Goal: Task Accomplishment & Management: Manage account settings

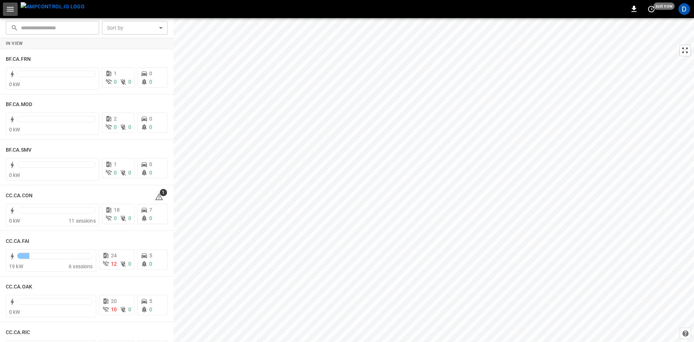
click at [10, 5] on icon "button" at bounding box center [10, 9] width 9 height 9
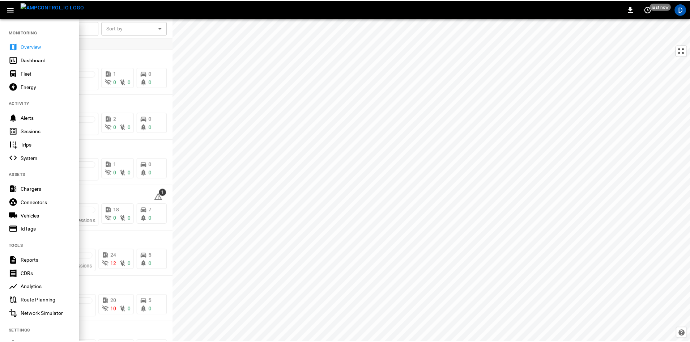
scroll to position [76, 0]
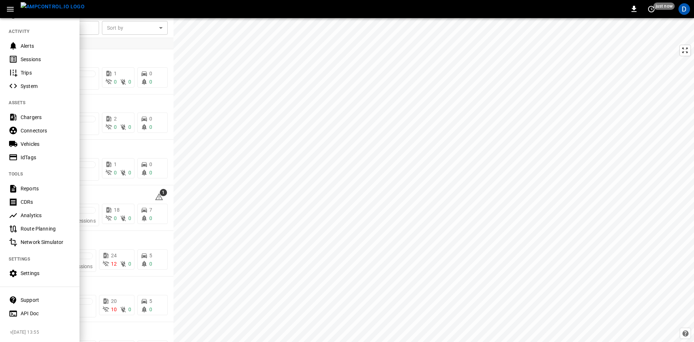
click at [38, 269] on div "Settings" at bounding box center [46, 272] width 50 height 7
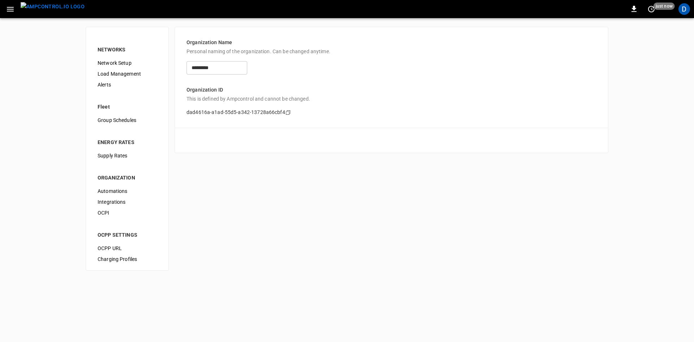
click at [110, 69] on div "Load Management" at bounding box center [127, 73] width 71 height 11
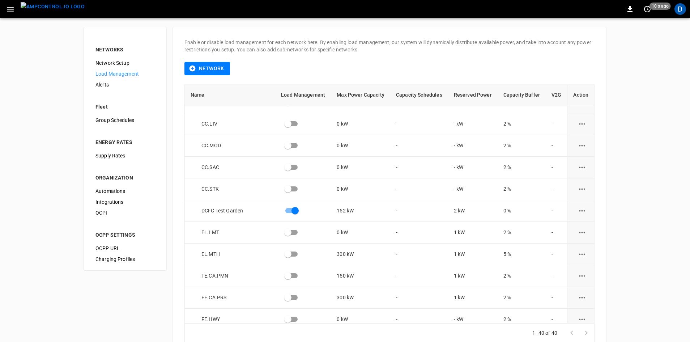
scroll to position [470, 0]
click at [577, 275] on icon "load management options" at bounding box center [581, 275] width 9 height 9
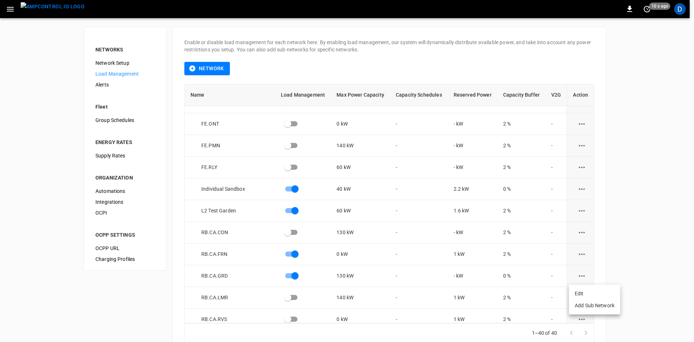
click at [579, 292] on li "Edit" at bounding box center [594, 293] width 51 height 12
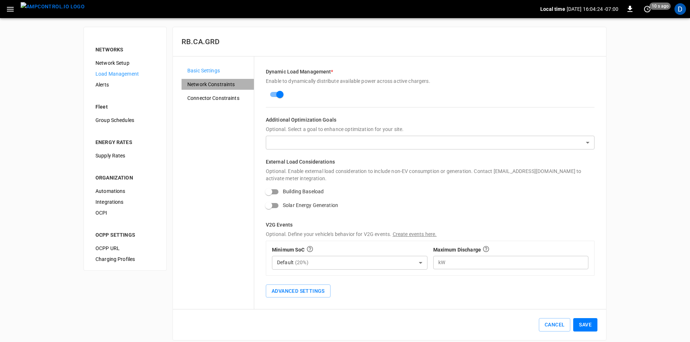
click at [211, 89] on div "Network Constraints" at bounding box center [217, 84] width 72 height 11
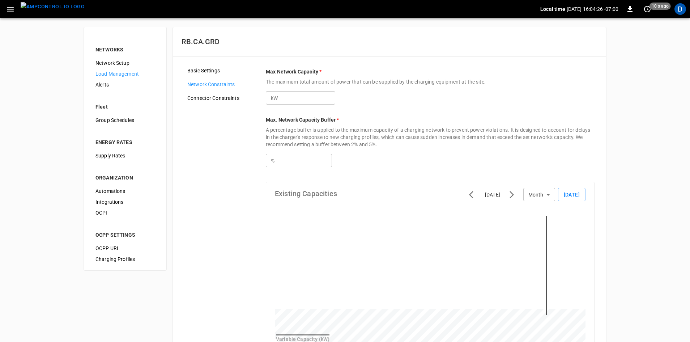
click at [293, 158] on input "*" at bounding box center [304, 160] width 56 height 13
click at [414, 156] on div "% * ​" at bounding box center [430, 157] width 329 height 19
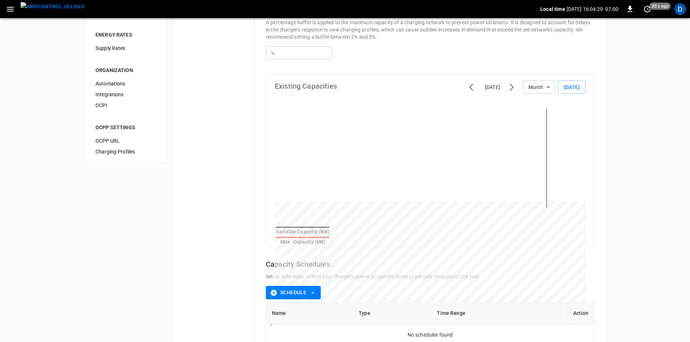
scroll to position [178, 0]
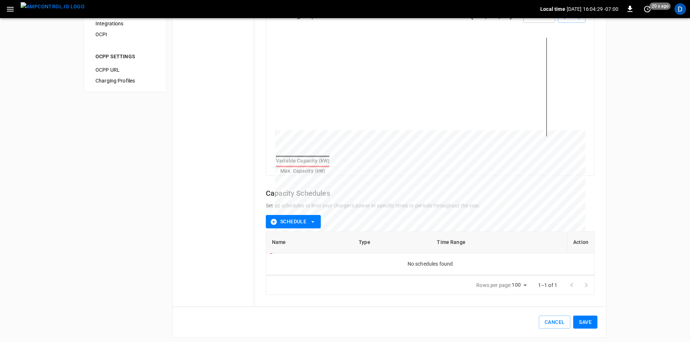
click at [588, 319] on button "Save" at bounding box center [585, 321] width 24 height 13
type input "***"
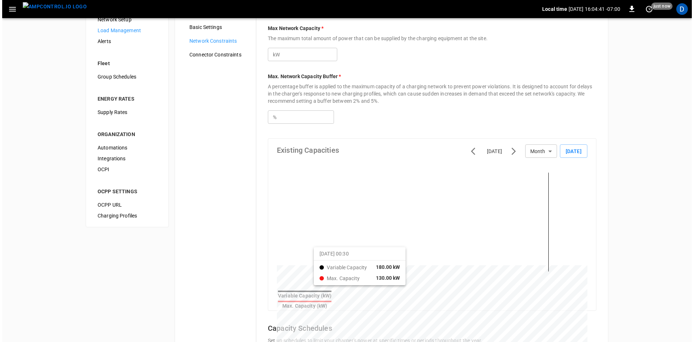
scroll to position [0, 0]
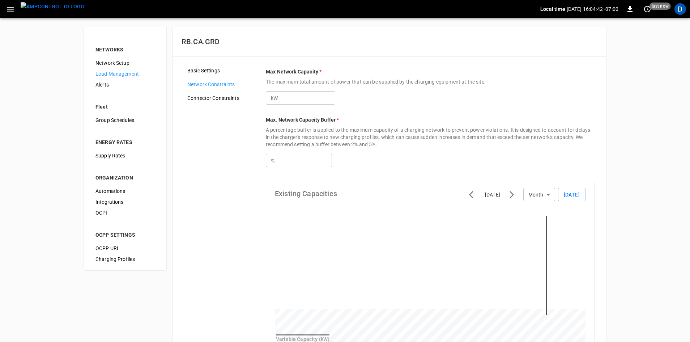
click at [14, 9] on icon "button" at bounding box center [10, 9] width 9 height 9
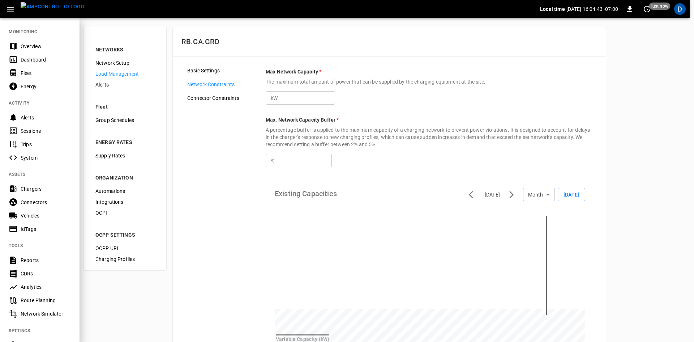
click at [21, 46] on div "Overview" at bounding box center [46, 46] width 50 height 7
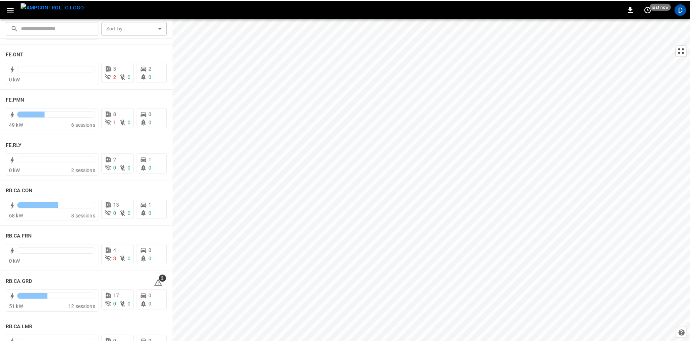
scroll to position [831, 0]
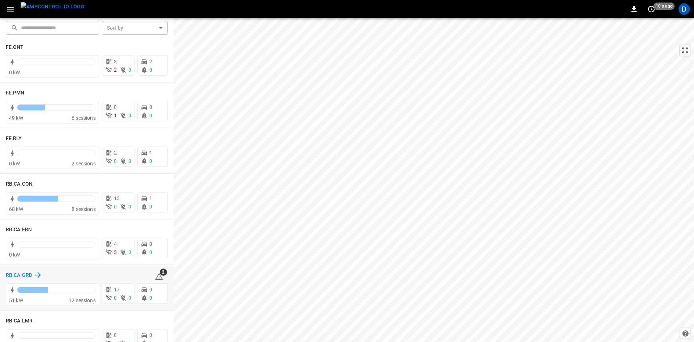
click at [29, 275] on h6 "RB.CA.GRD" at bounding box center [19, 275] width 26 height 8
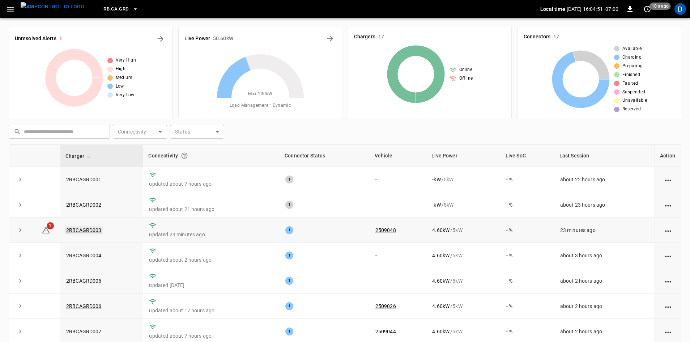
click at [74, 232] on link "2RBCAGRD003" at bounding box center [84, 230] width 38 height 9
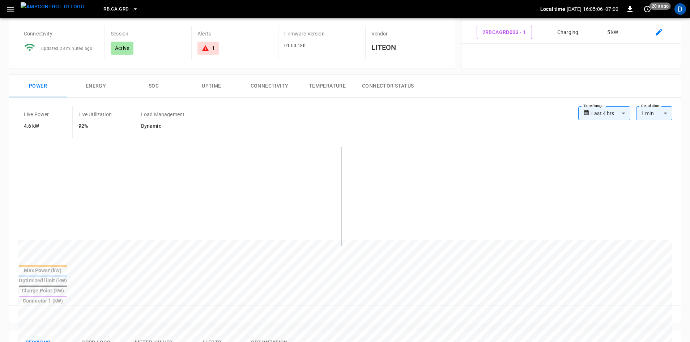
scroll to position [181, 0]
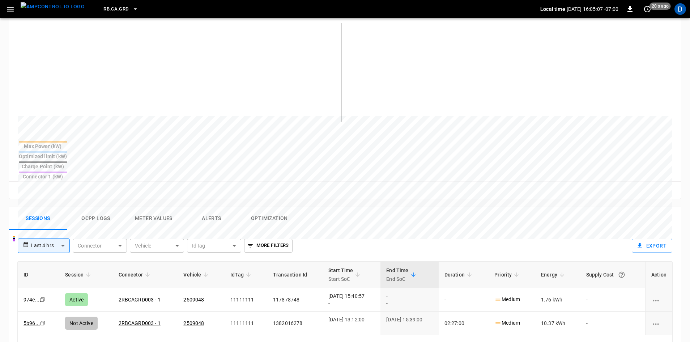
click at [214, 207] on button "Alerts" at bounding box center [212, 218] width 58 height 23
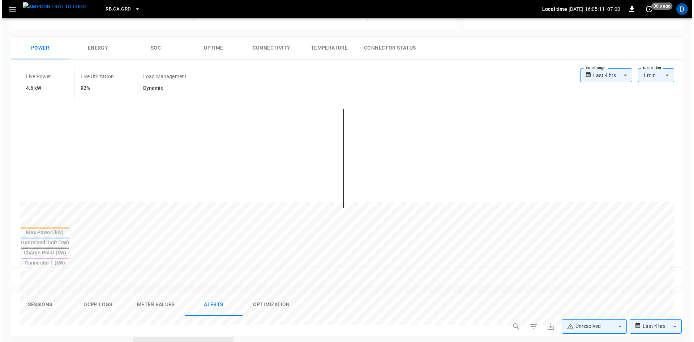
scroll to position [0, 0]
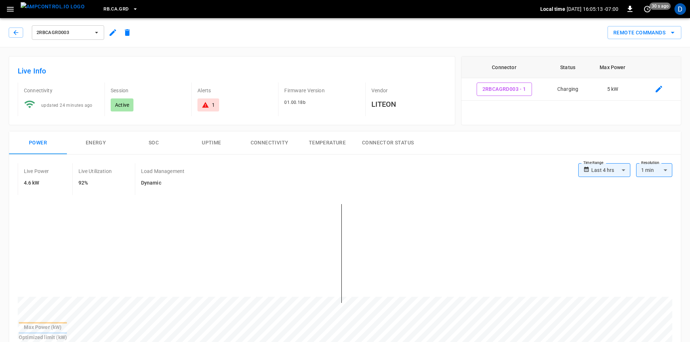
click at [58, 30] on span "2RBCAGRD003" at bounding box center [63, 33] width 53 height 8
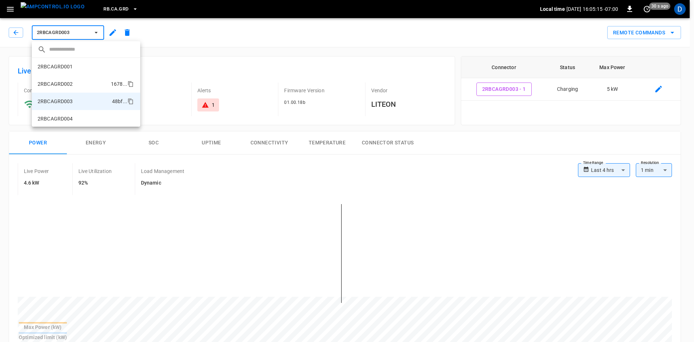
click at [60, 69] on p "2RBCAGRD001" at bounding box center [55, 66] width 35 height 7
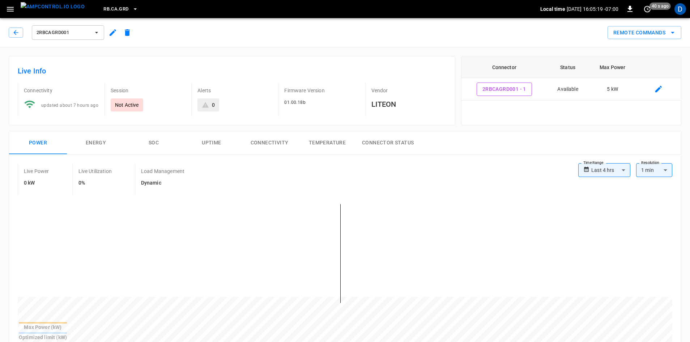
click at [84, 26] on button "2RBCAGRD001" at bounding box center [68, 32] width 72 height 14
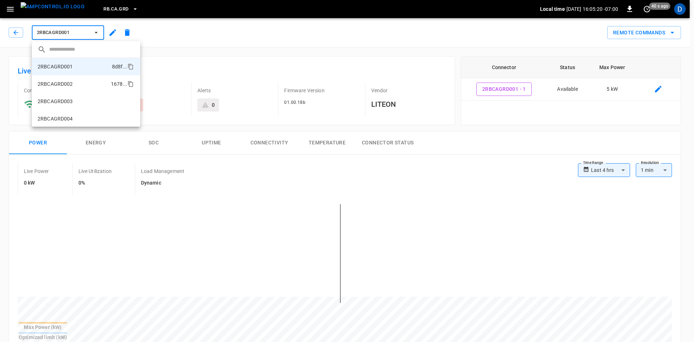
click at [72, 86] on p "2RBCAGRD002" at bounding box center [55, 83] width 35 height 7
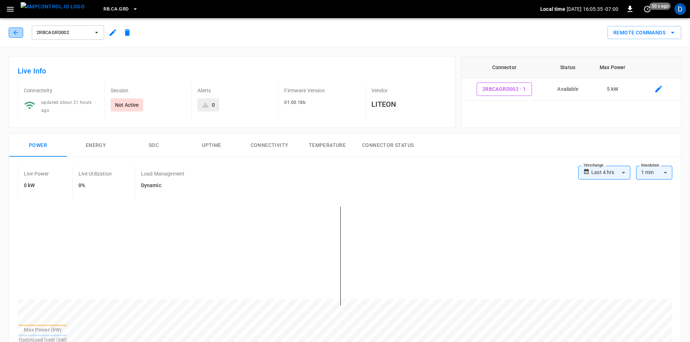
click at [20, 33] on button "button" at bounding box center [16, 32] width 14 height 10
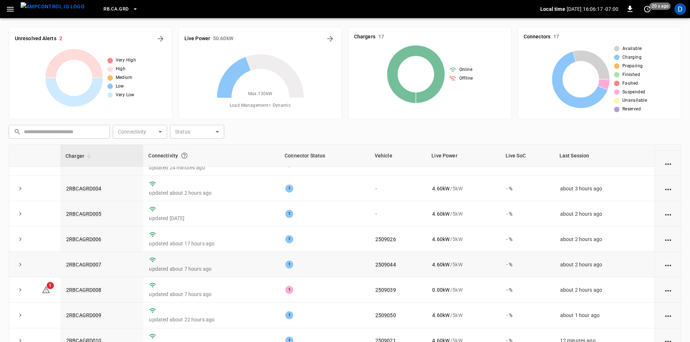
scroll to position [36, 0]
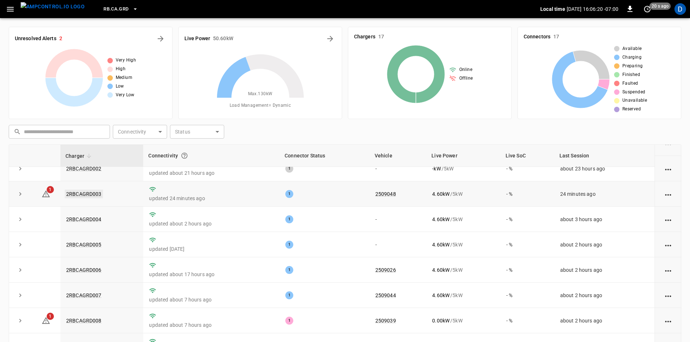
click at [91, 194] on link "2RBCAGRD003" at bounding box center [84, 193] width 38 height 9
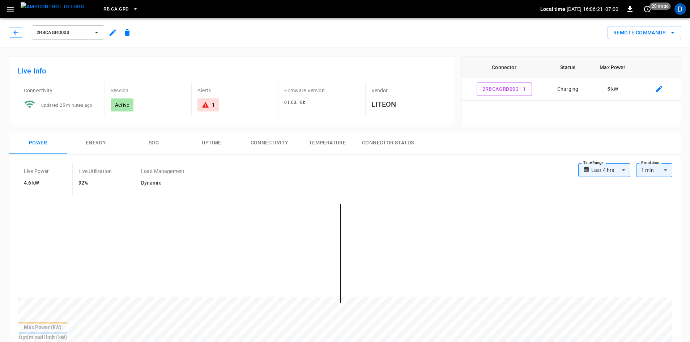
scroll to position [181, 0]
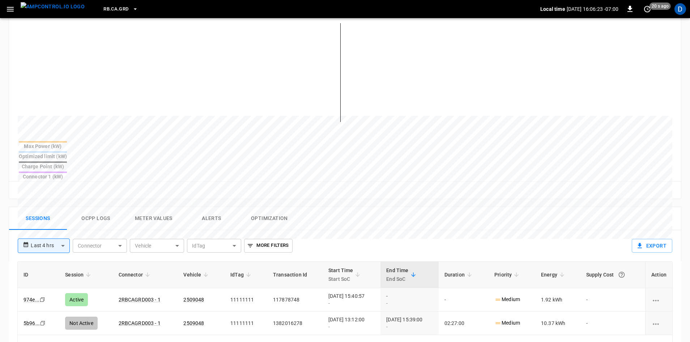
click at [213, 207] on button "Alerts" at bounding box center [212, 218] width 58 height 23
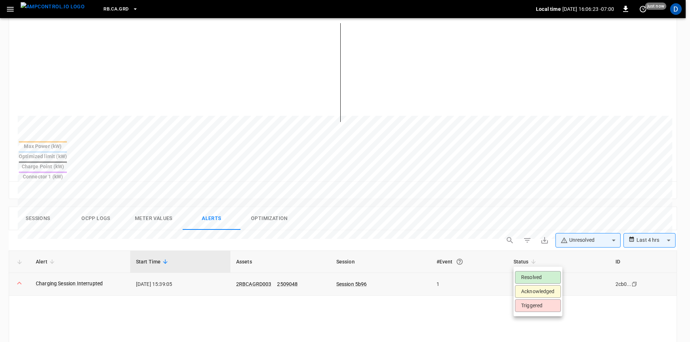
click at [544, 263] on body "**********" at bounding box center [345, 179] width 690 height 720
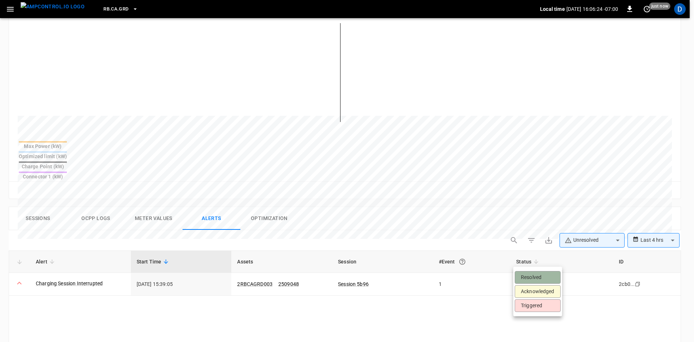
click at [539, 273] on li "Resolved" at bounding box center [538, 277] width 46 height 13
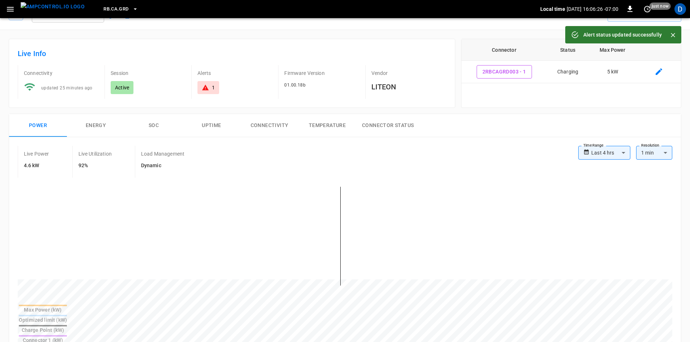
scroll to position [0, 0]
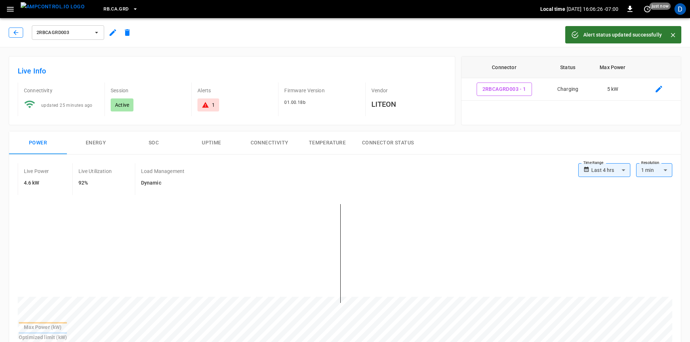
click at [14, 31] on icon "button" at bounding box center [15, 32] width 7 height 7
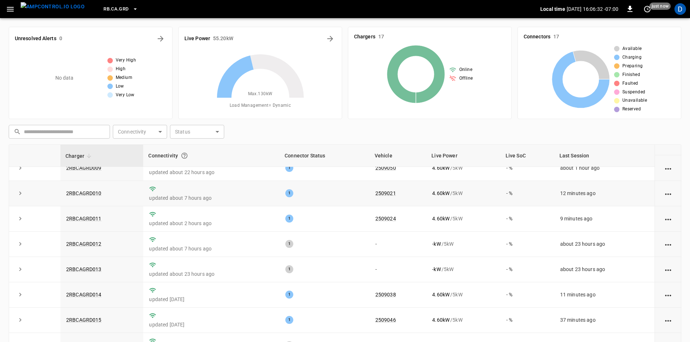
scroll to position [220, 0]
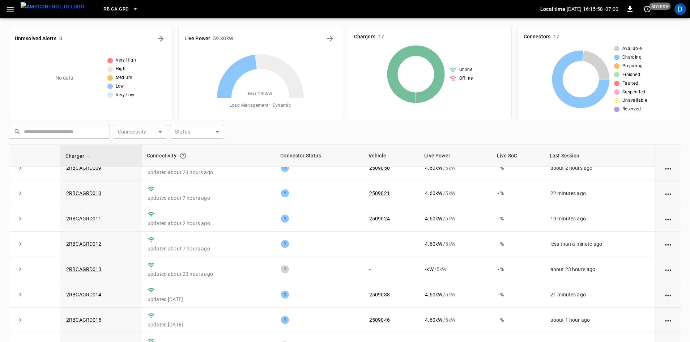
click at [33, 118] on div "Unresolved Alerts 0 No data Very High High Medium Low Very Low" at bounding box center [91, 73] width 164 height 92
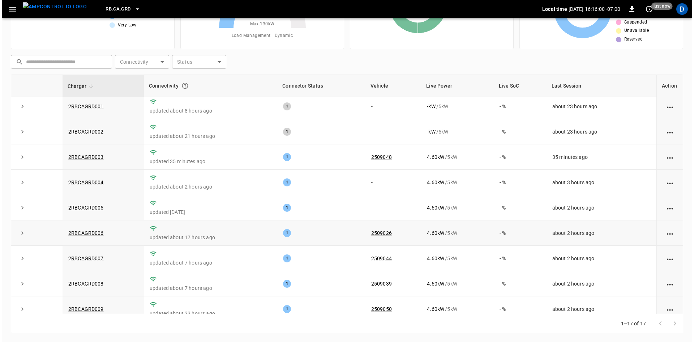
scroll to position [0, 0]
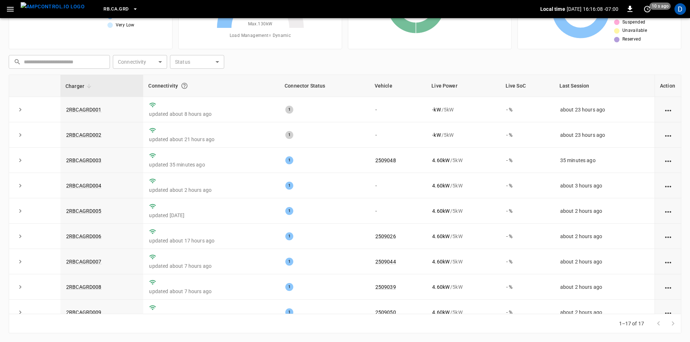
click at [9, 6] on icon "button" at bounding box center [10, 9] width 9 height 9
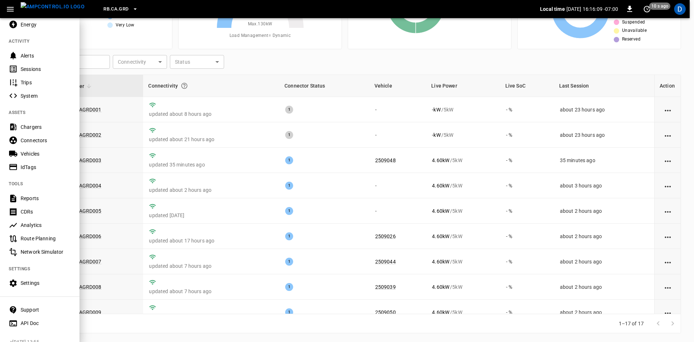
scroll to position [76, 0]
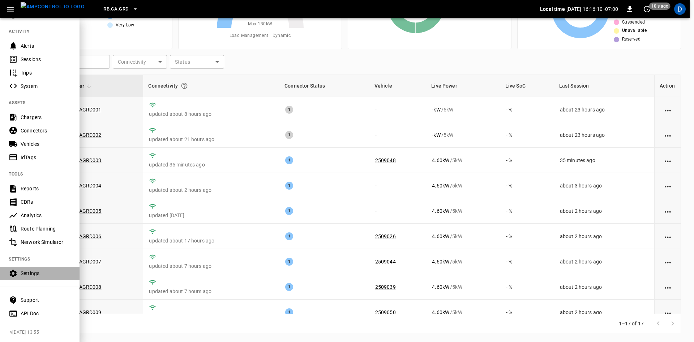
click at [31, 269] on div "Settings" at bounding box center [46, 272] width 50 height 7
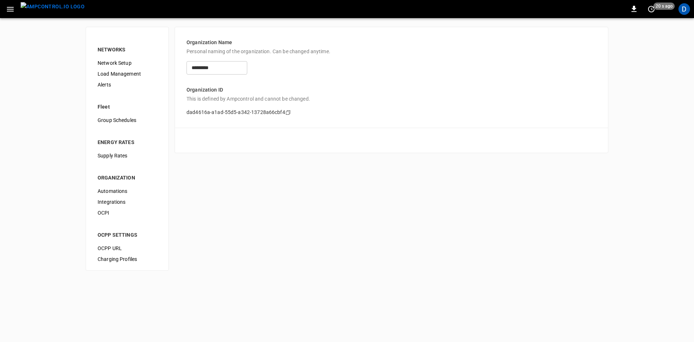
click at [127, 74] on span "Load Management" at bounding box center [127, 74] width 59 height 8
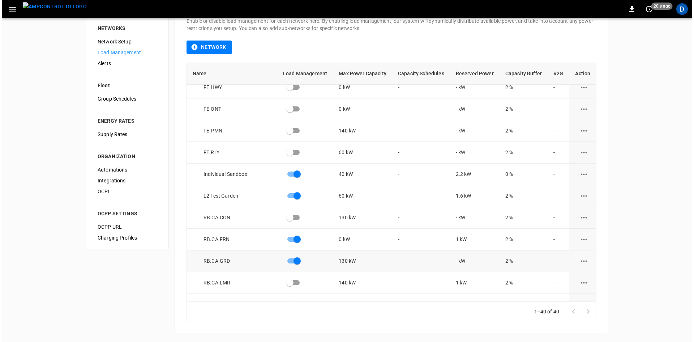
scroll to position [470, 0]
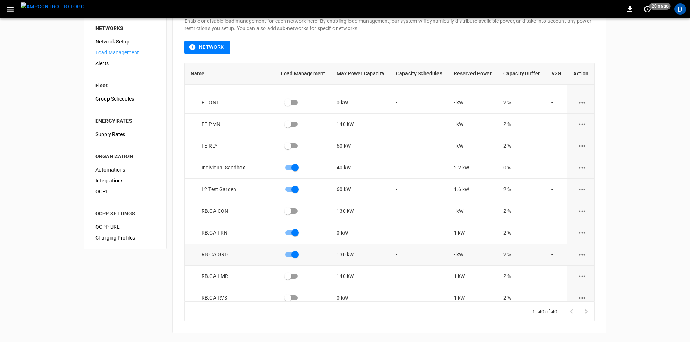
click at [574, 259] on button "load management options" at bounding box center [582, 254] width 18 height 18
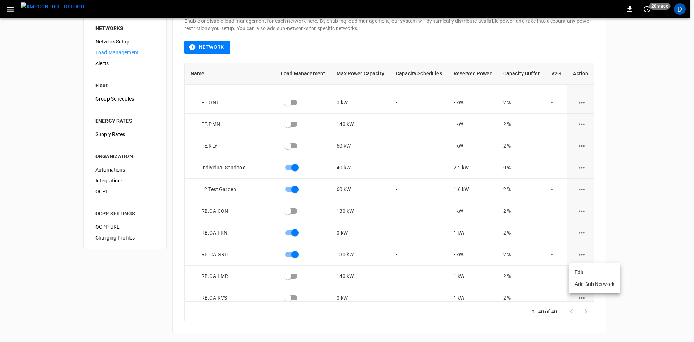
click at [573, 271] on li "Edit" at bounding box center [594, 272] width 51 height 12
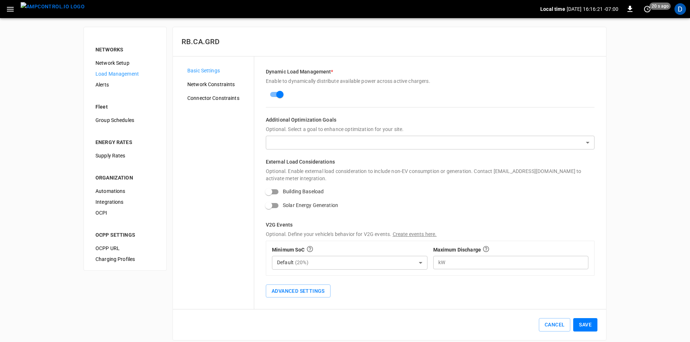
click at [204, 84] on span "Network Constraints" at bounding box center [217, 85] width 61 height 8
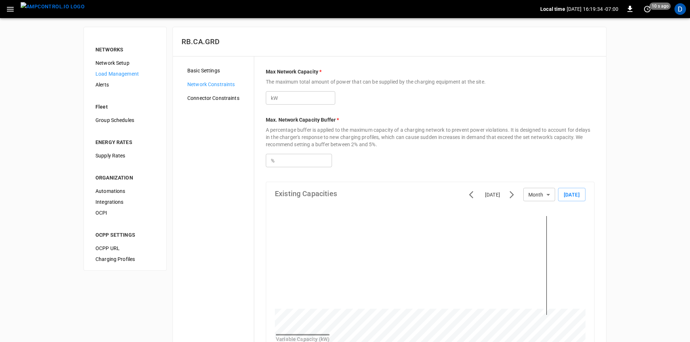
drag, startPoint x: 182, startPoint y: 176, endPoint x: 227, endPoint y: 161, distance: 47.7
click at [182, 176] on div "Basic Settings Network Constraints Connector Constraints" at bounding box center [217, 270] width 72 height 411
